Goal: Information Seeking & Learning: Learn about a topic

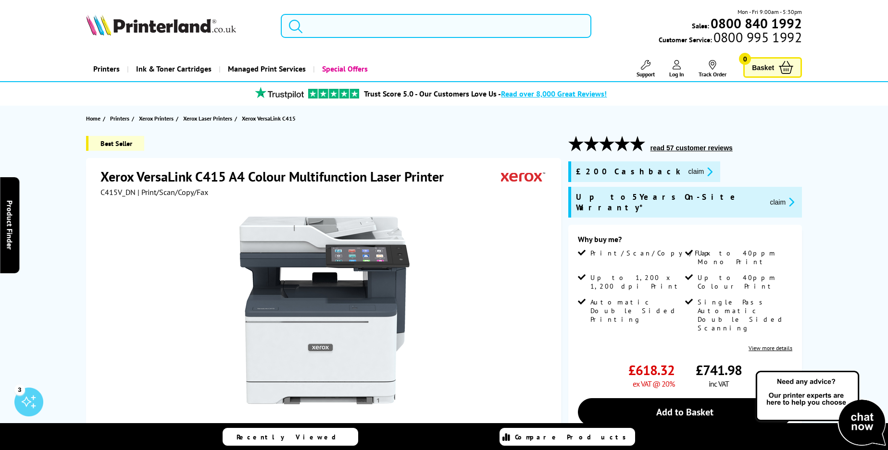
click at [391, 30] on input "search" at bounding box center [436, 26] width 311 height 24
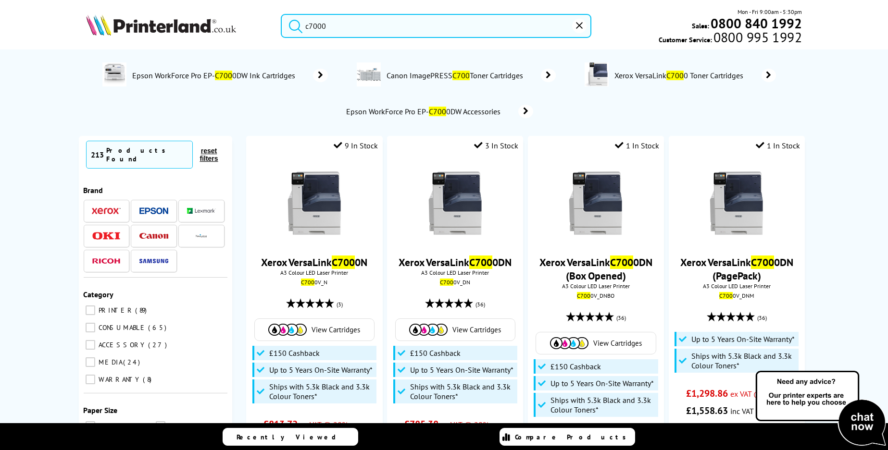
type input "c7000"
click at [281, 14] on button "submit" at bounding box center [293, 24] width 24 height 21
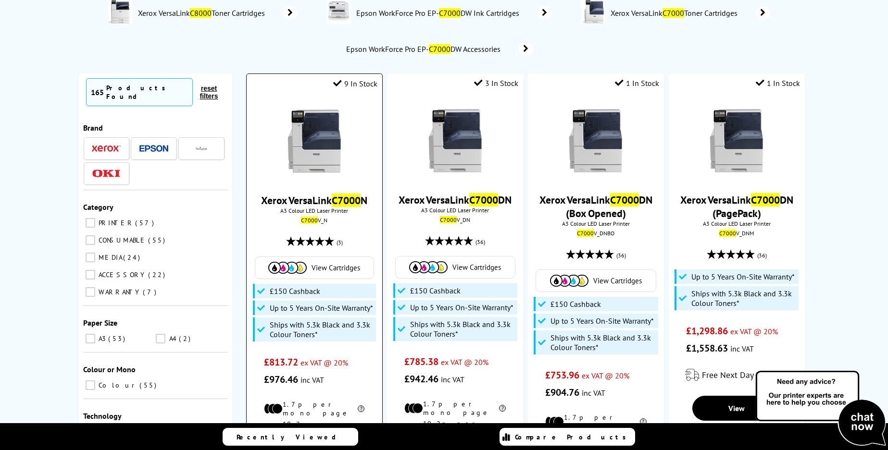
scroll to position [48, 0]
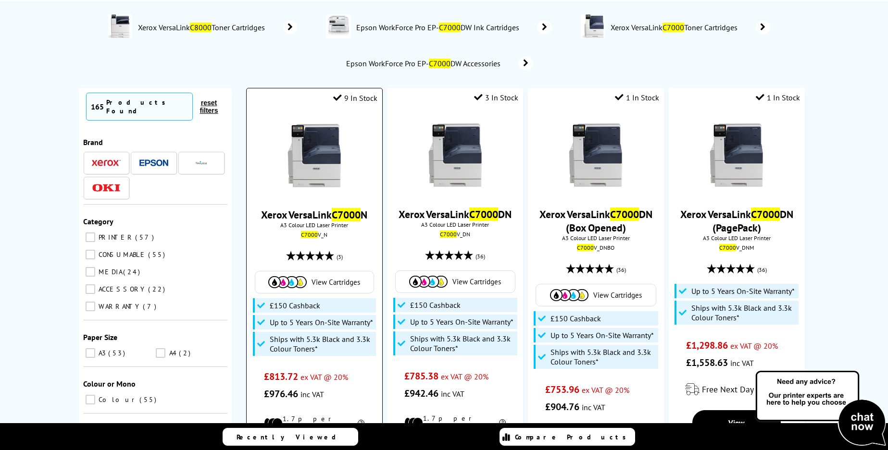
click at [324, 161] on img at bounding box center [314, 156] width 72 height 72
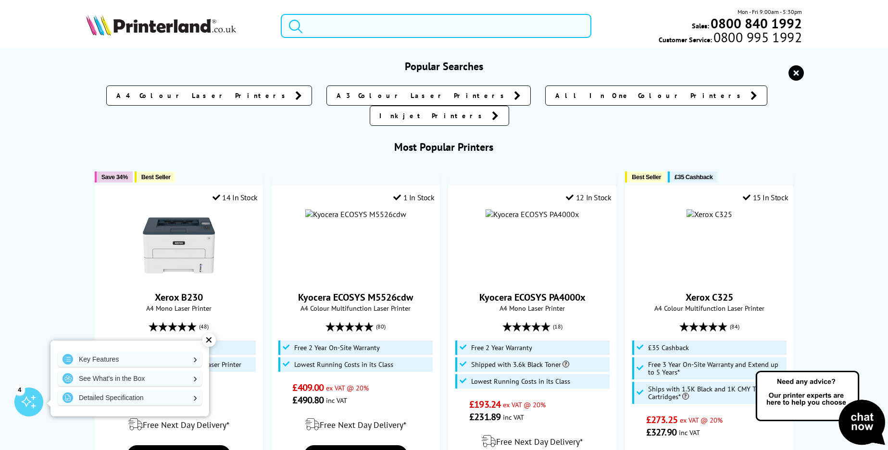
click at [343, 25] on input "search" at bounding box center [436, 26] width 311 height 24
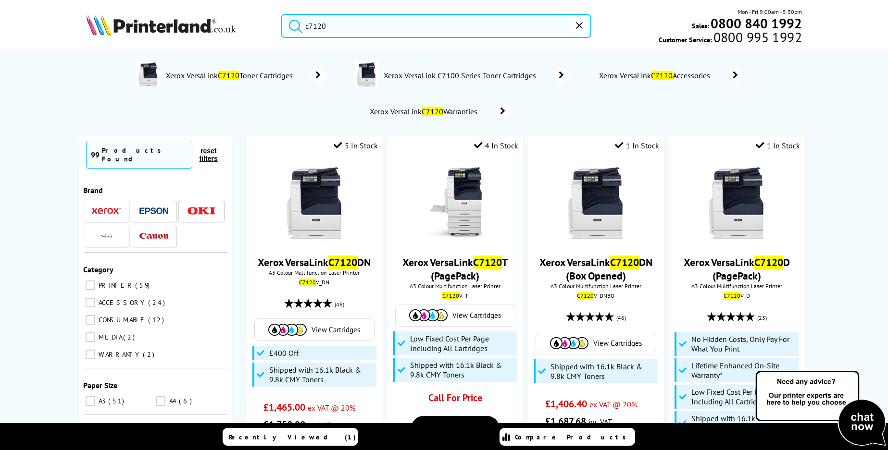
type input "c7120"
click at [281, 14] on button "submit" at bounding box center [293, 24] width 24 height 21
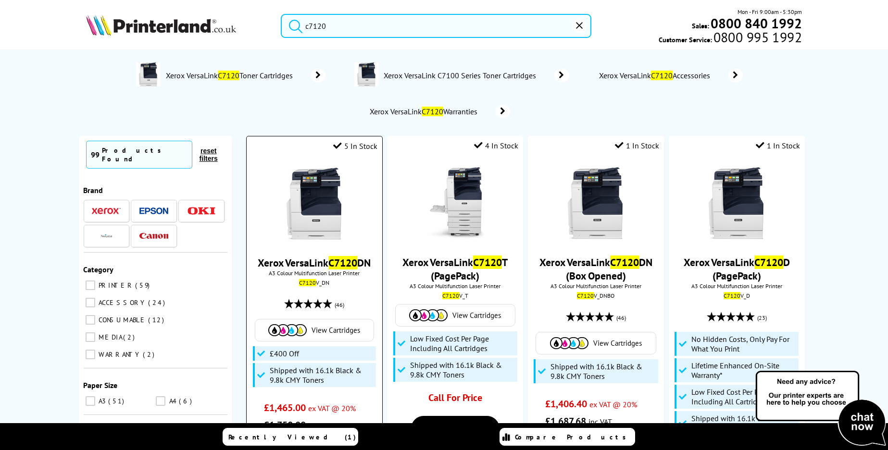
click at [328, 223] on img at bounding box center [314, 204] width 72 height 72
